Goal: Check status: Check status

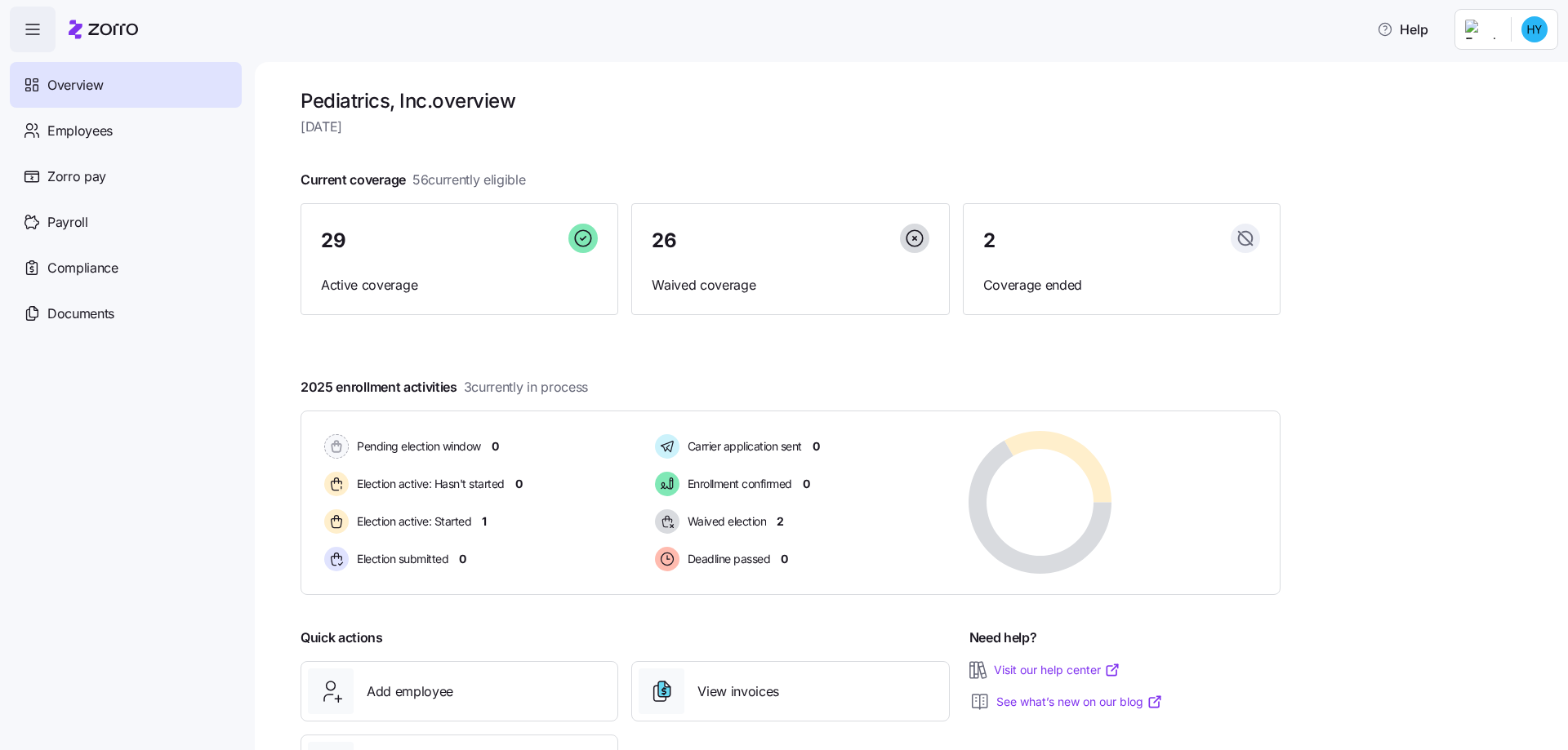
click at [1320, 375] on div "Pediatrics, Inc. overview [DATE] Current coverage 56 currently eligible 29 Acti…" at bounding box center [912, 406] width 1314 height 688
click at [1082, 265] on div "2 Coverage ended" at bounding box center [1122, 259] width 318 height 112
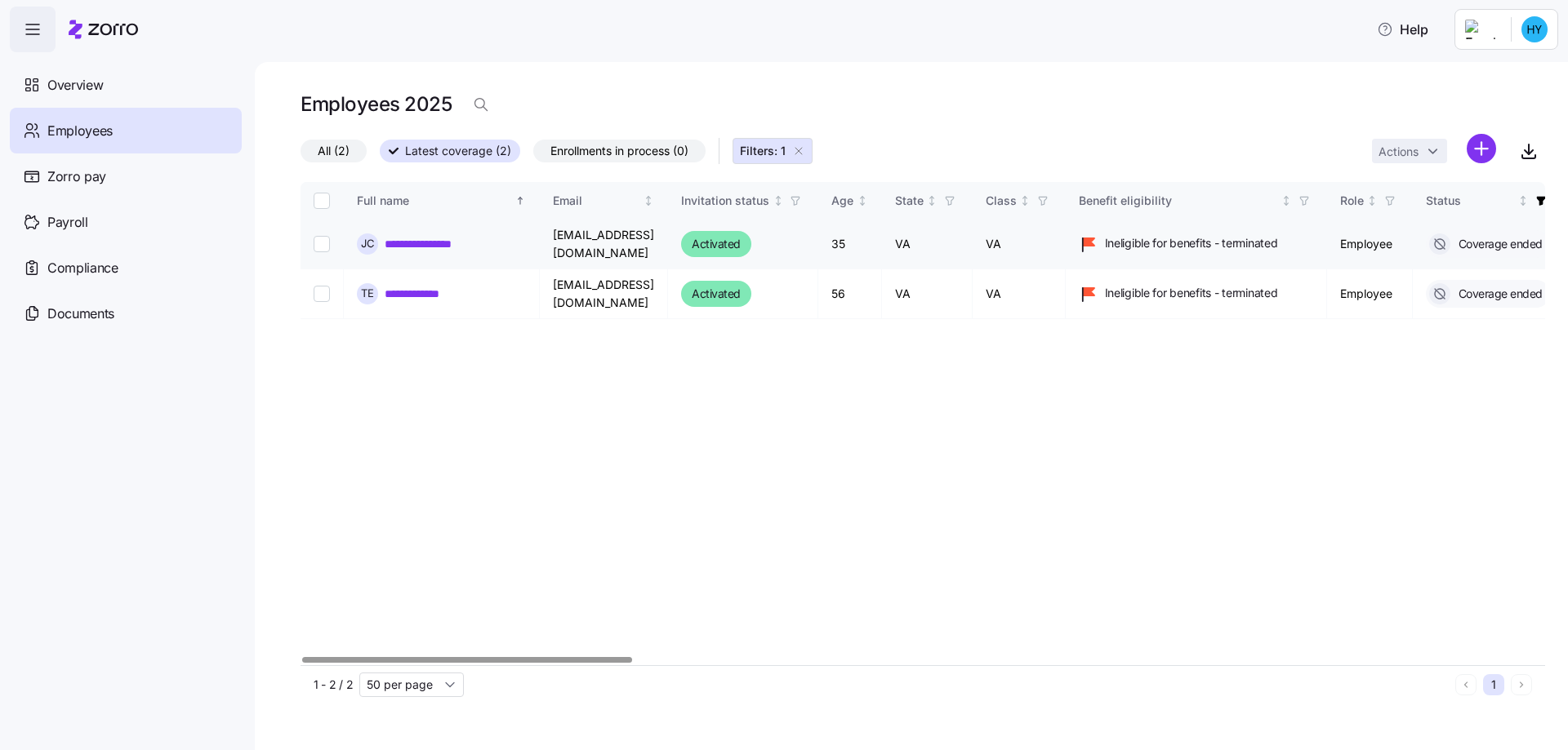
click at [448, 243] on link "**********" at bounding box center [433, 243] width 99 height 17
